Goal: Check status: Check status

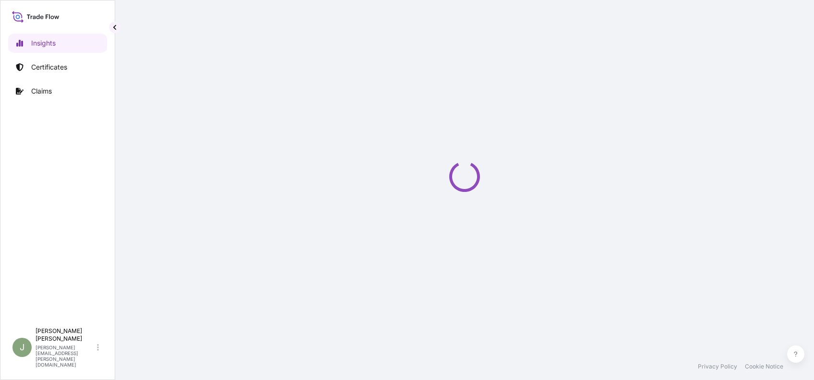
select select "2025"
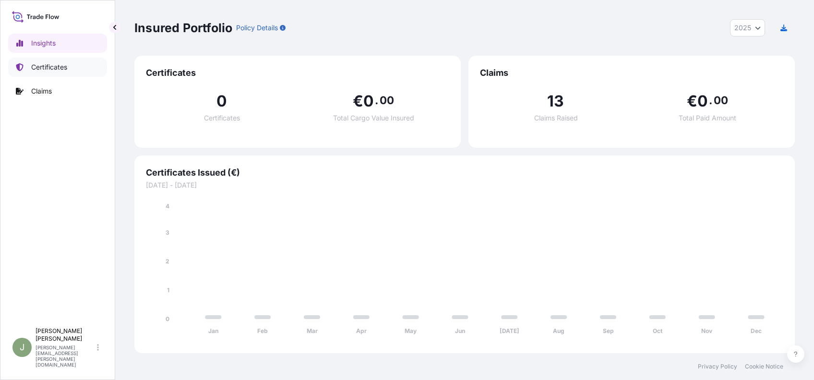
click at [44, 69] on p "Certificates" at bounding box center [49, 67] width 36 height 10
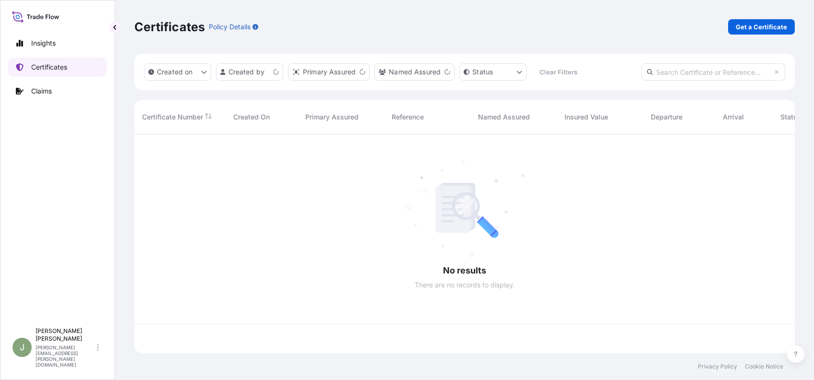
scroll to position [214, 650]
click at [35, 97] on link "Claims" at bounding box center [57, 91] width 99 height 19
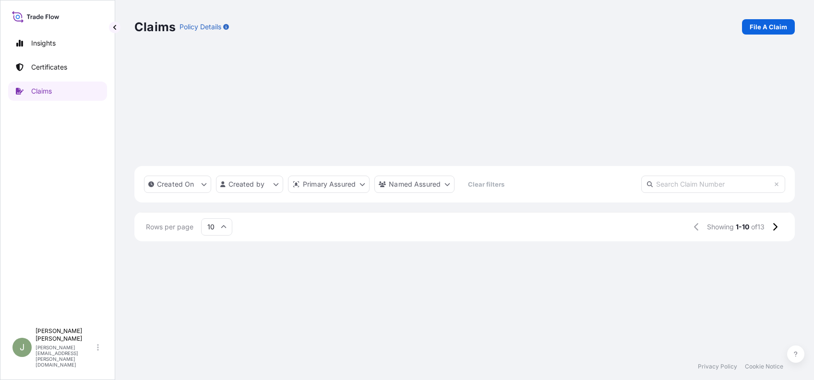
scroll to position [142, 0]
click at [776, 231] on icon at bounding box center [775, 227] width 4 height 8
click at [165, 311] on div "CL31574-2" at bounding box center [170, 327] width 72 height 32
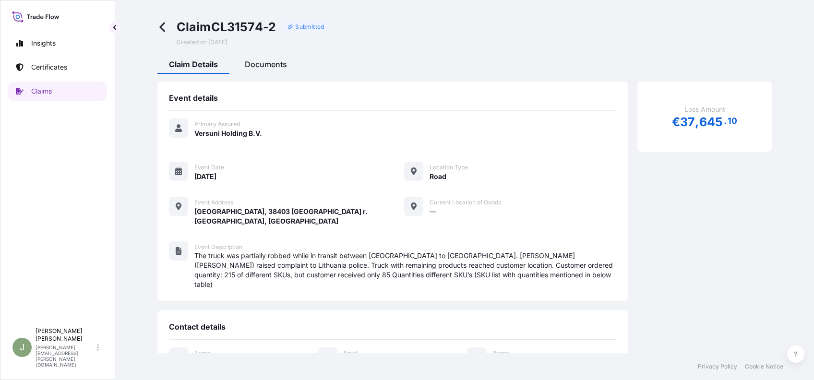
click at [273, 61] on span "Documents" at bounding box center [266, 64] width 42 height 10
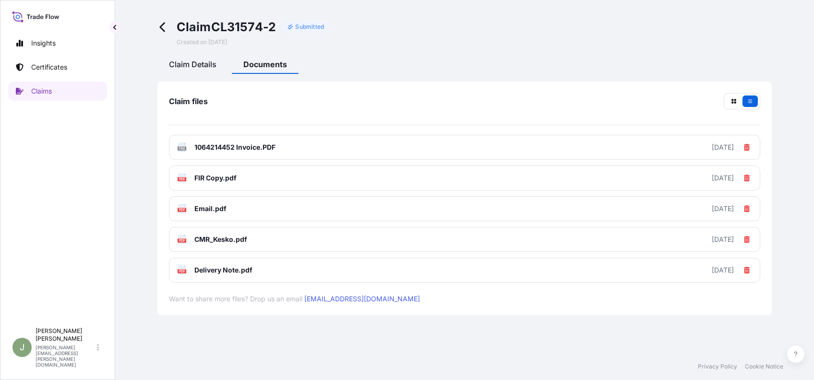
click at [187, 59] on span "Claim Details" at bounding box center [193, 64] width 48 height 10
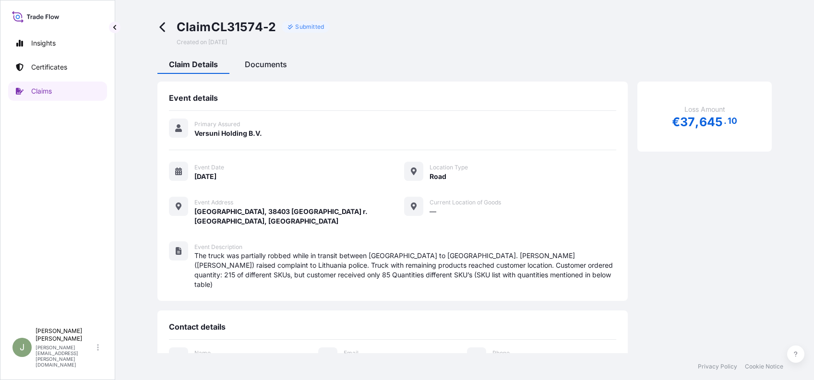
click at [248, 64] on span "Documents" at bounding box center [266, 64] width 42 height 10
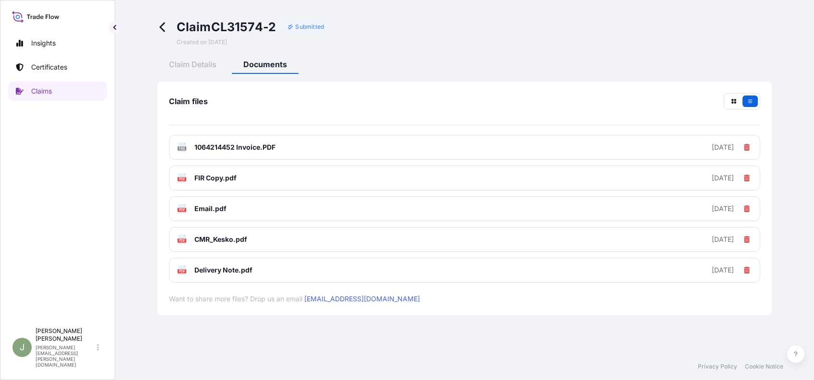
click at [744, 107] on div at bounding box center [742, 101] width 36 height 16
click at [743, 106] on button "button" at bounding box center [749, 101] width 15 height 12
click at [748, 102] on icon "button" at bounding box center [750, 100] width 4 height 3
click at [726, 105] on button "button" at bounding box center [733, 101] width 15 height 12
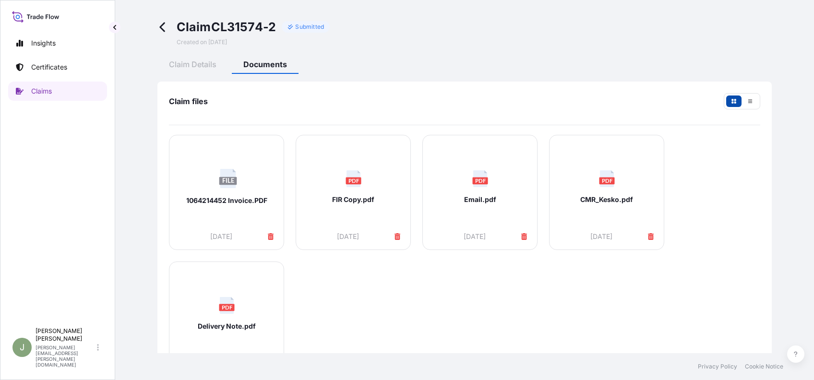
click at [727, 104] on button "button" at bounding box center [733, 101] width 15 height 12
click at [742, 105] on button "button" at bounding box center [749, 101] width 15 height 12
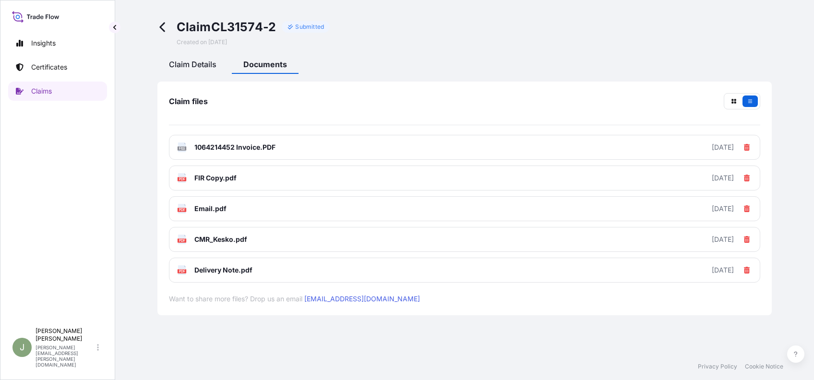
click at [196, 65] on span "Claim Details" at bounding box center [193, 64] width 48 height 10
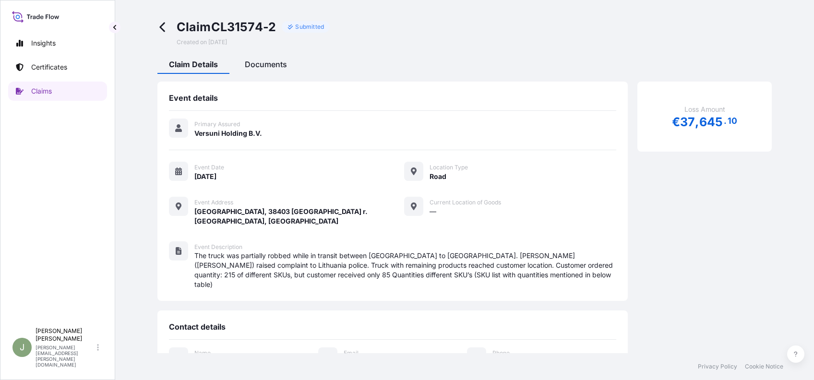
click at [257, 59] on div "Documents" at bounding box center [265, 66] width 65 height 16
